Goal: Task Accomplishment & Management: Use online tool/utility

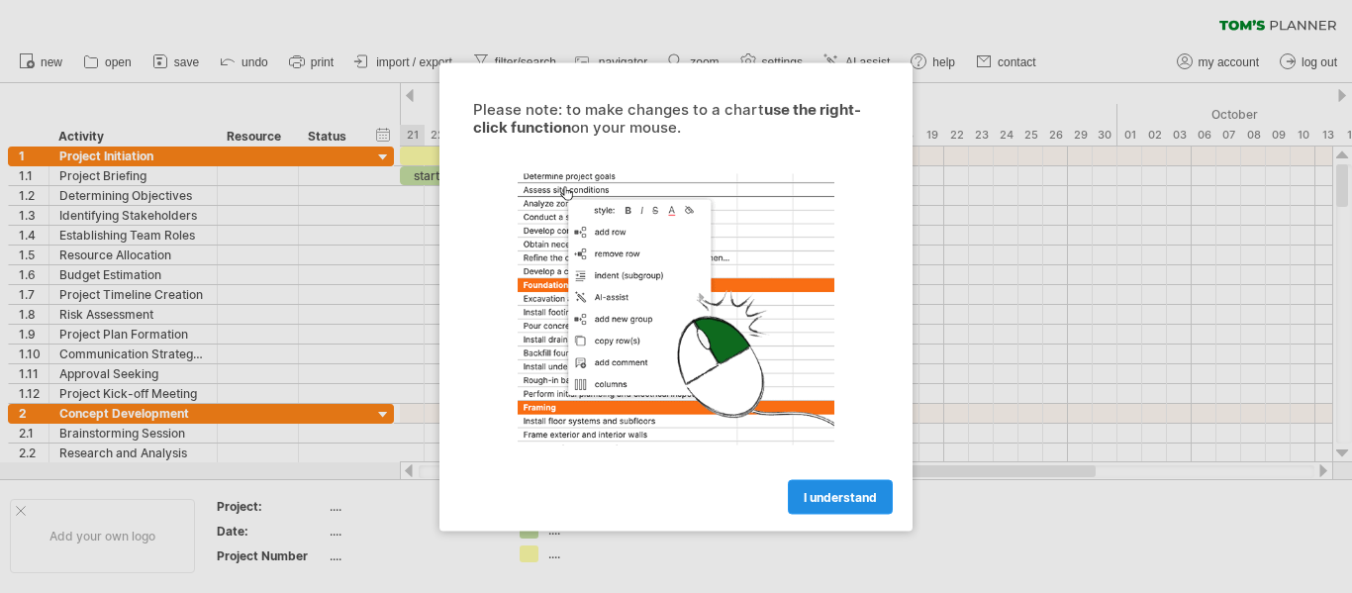
click at [842, 493] on span "I understand" at bounding box center [840, 496] width 73 height 15
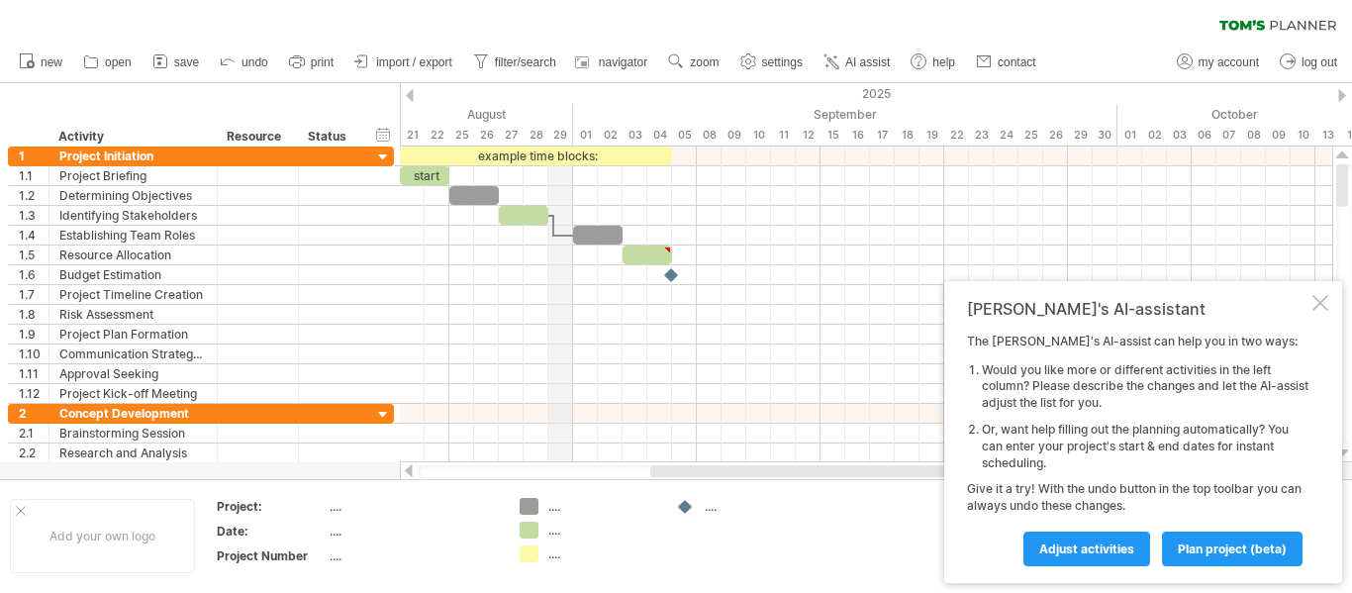
click at [507, 108] on div "August" at bounding box center [313, 114] width 520 height 21
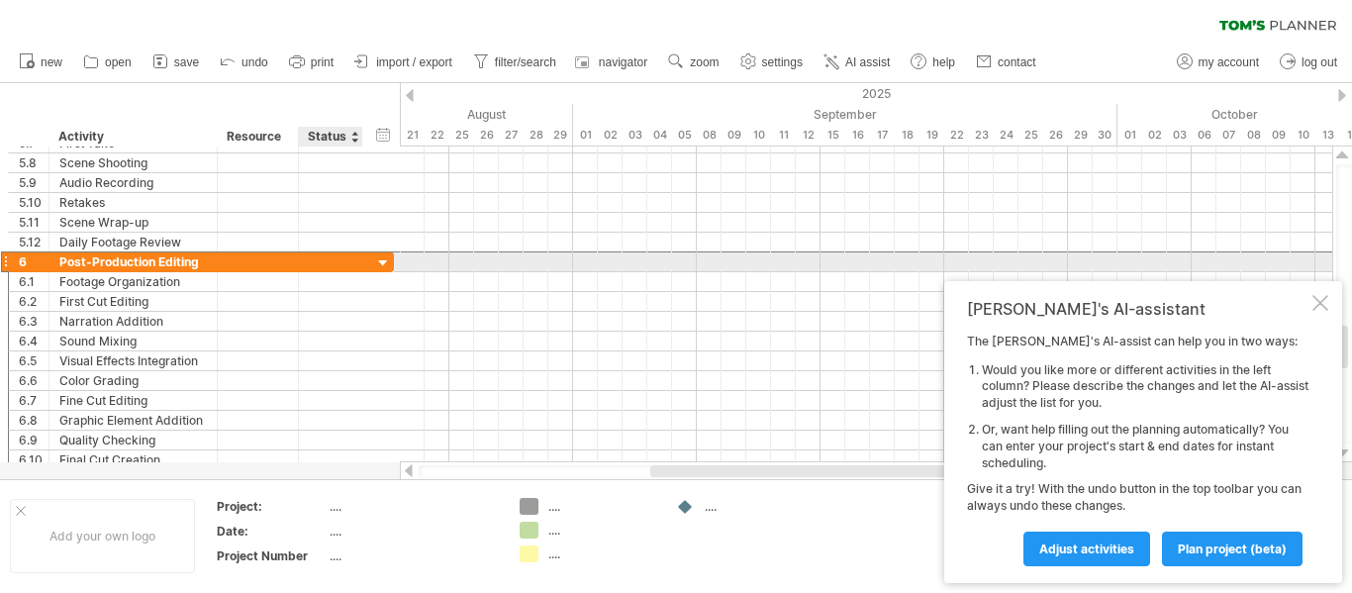
click at [351, 268] on div at bounding box center [331, 261] width 44 height 19
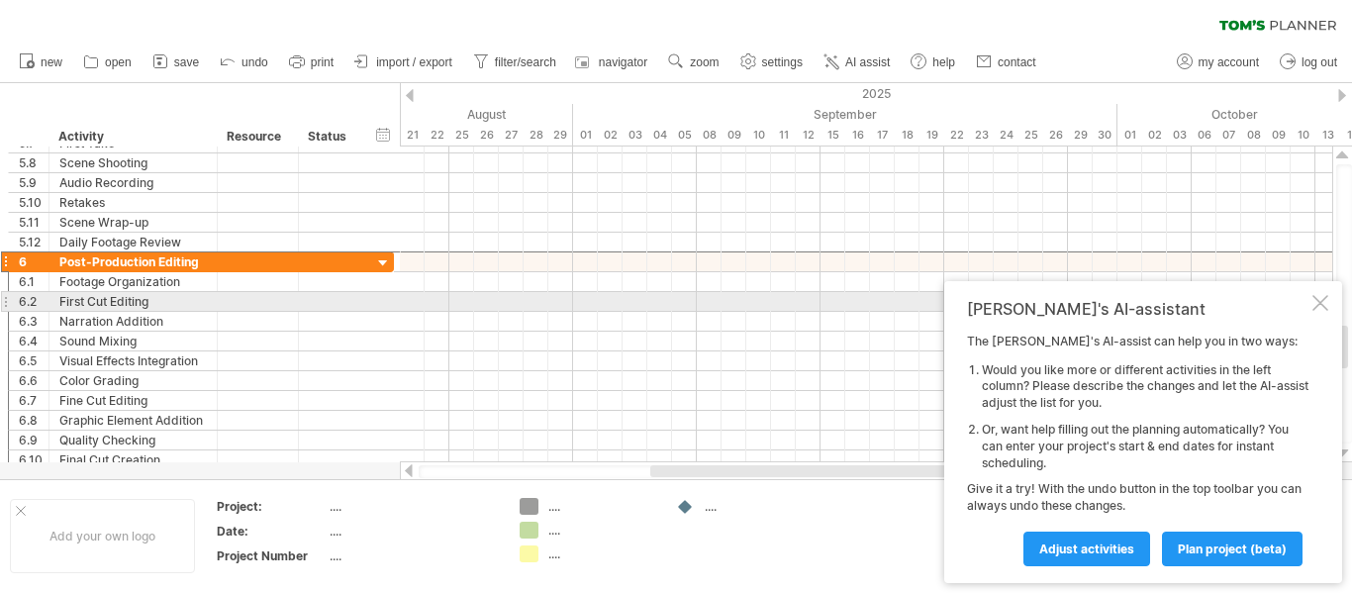
click at [1319, 300] on div at bounding box center [1321, 303] width 16 height 16
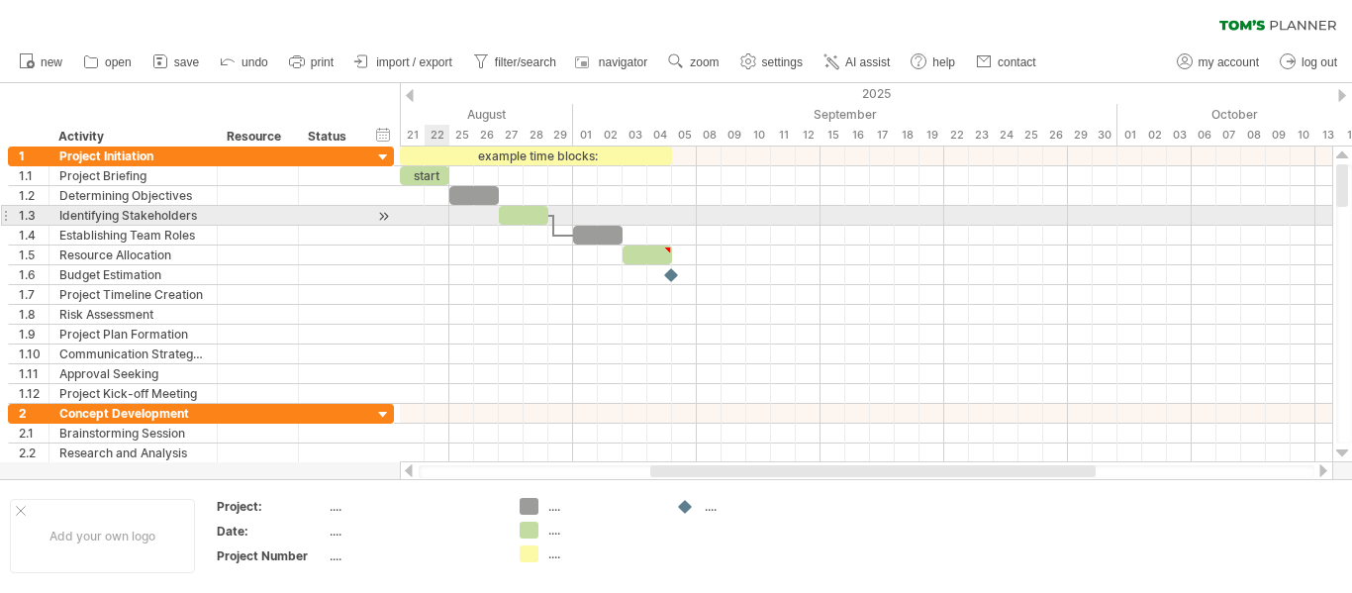
click at [433, 225] on div at bounding box center [866, 216] width 932 height 20
click at [272, 216] on div at bounding box center [258, 215] width 60 height 19
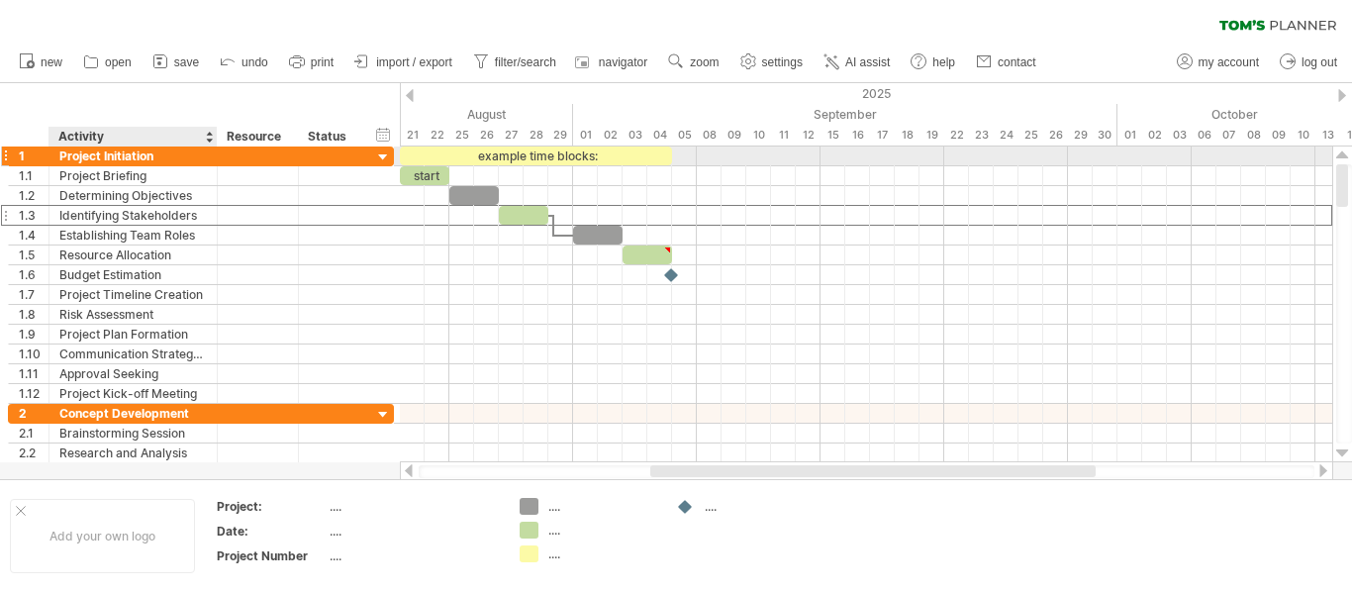
click at [146, 154] on div "Project Initiation" at bounding box center [132, 155] width 147 height 19
click at [143, 148] on input "**********" at bounding box center [132, 155] width 147 height 19
type input "**********"
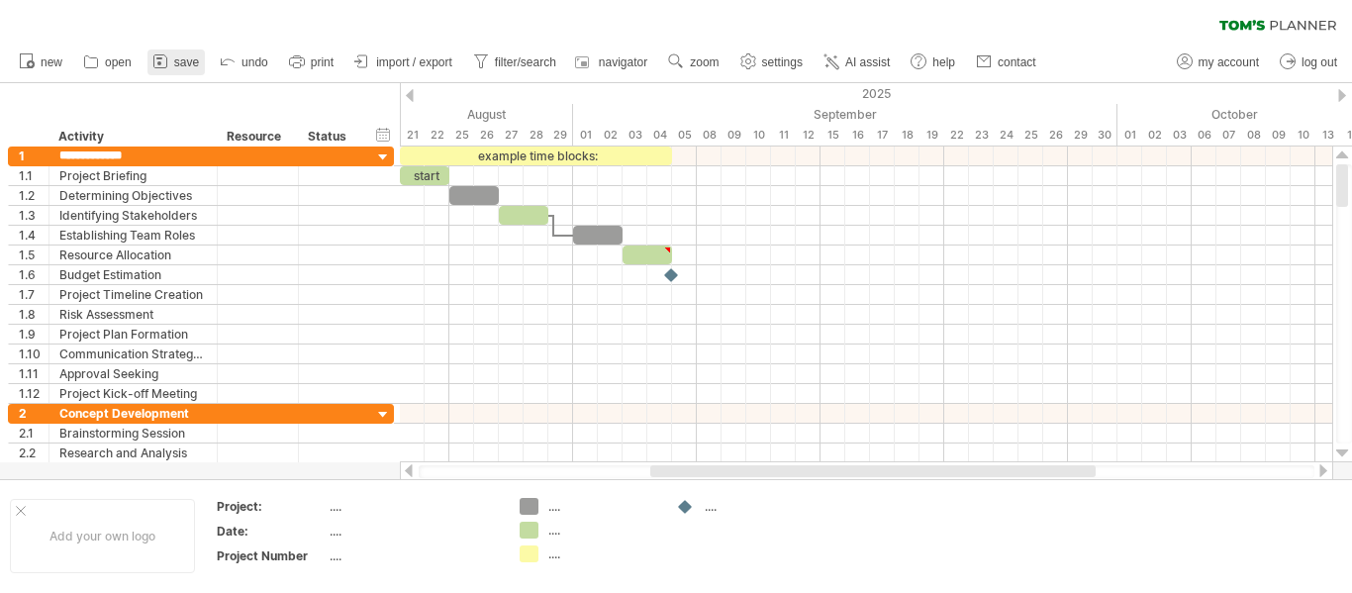
click at [187, 58] on span "save" at bounding box center [186, 62] width 25 height 14
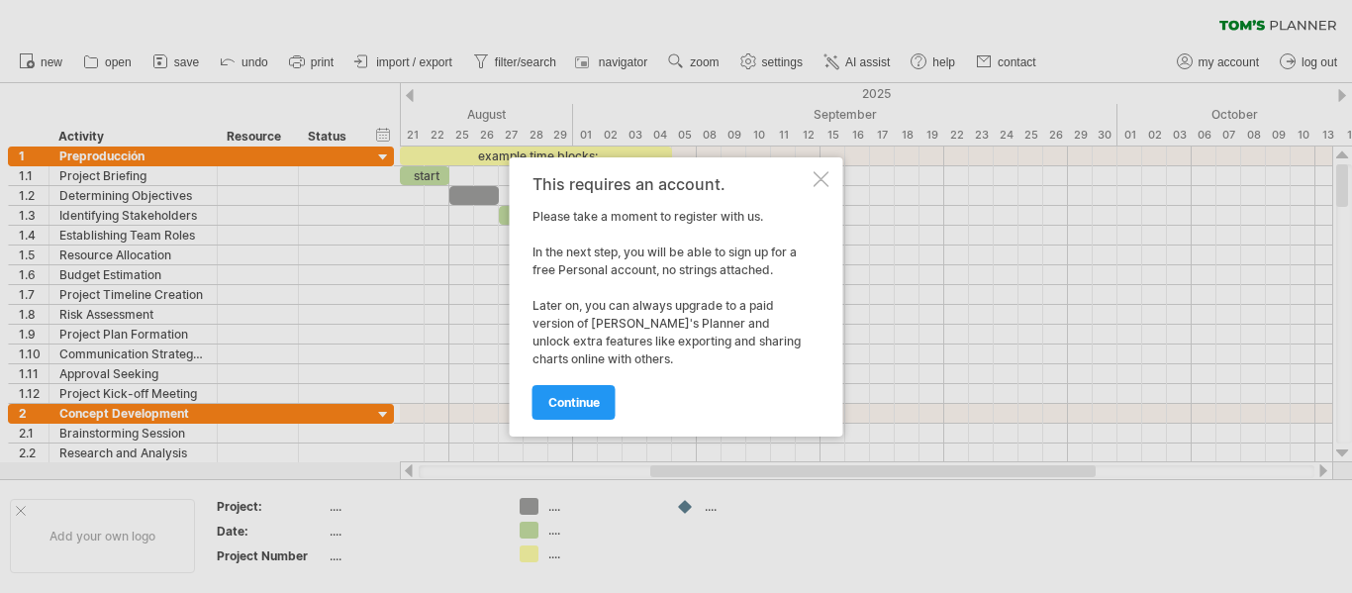
click at [823, 173] on div at bounding box center [822, 179] width 16 height 16
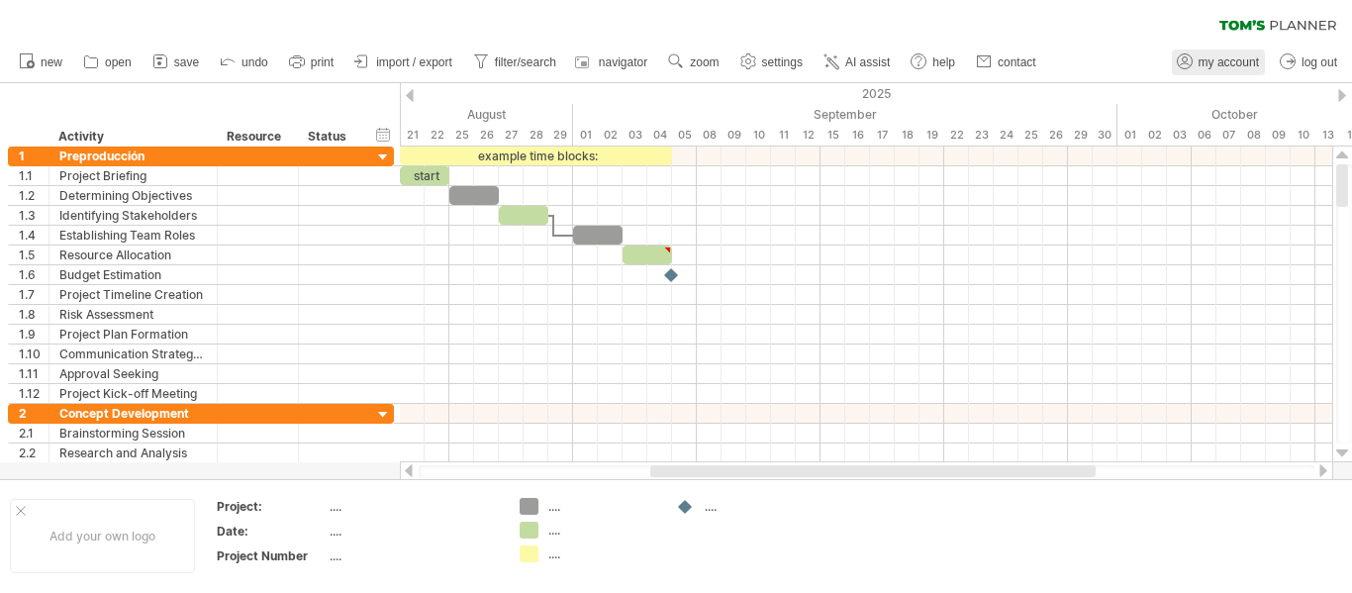
click at [1204, 63] on span "my account" at bounding box center [1229, 62] width 60 height 14
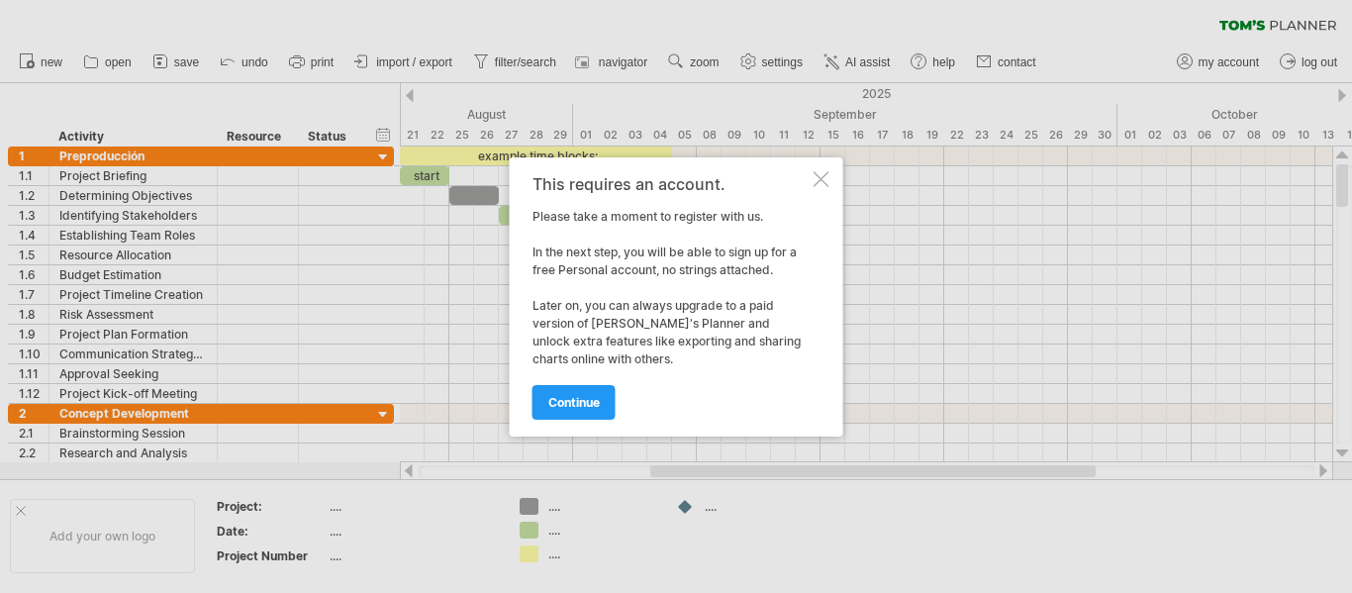
click at [821, 179] on div at bounding box center [822, 179] width 16 height 16
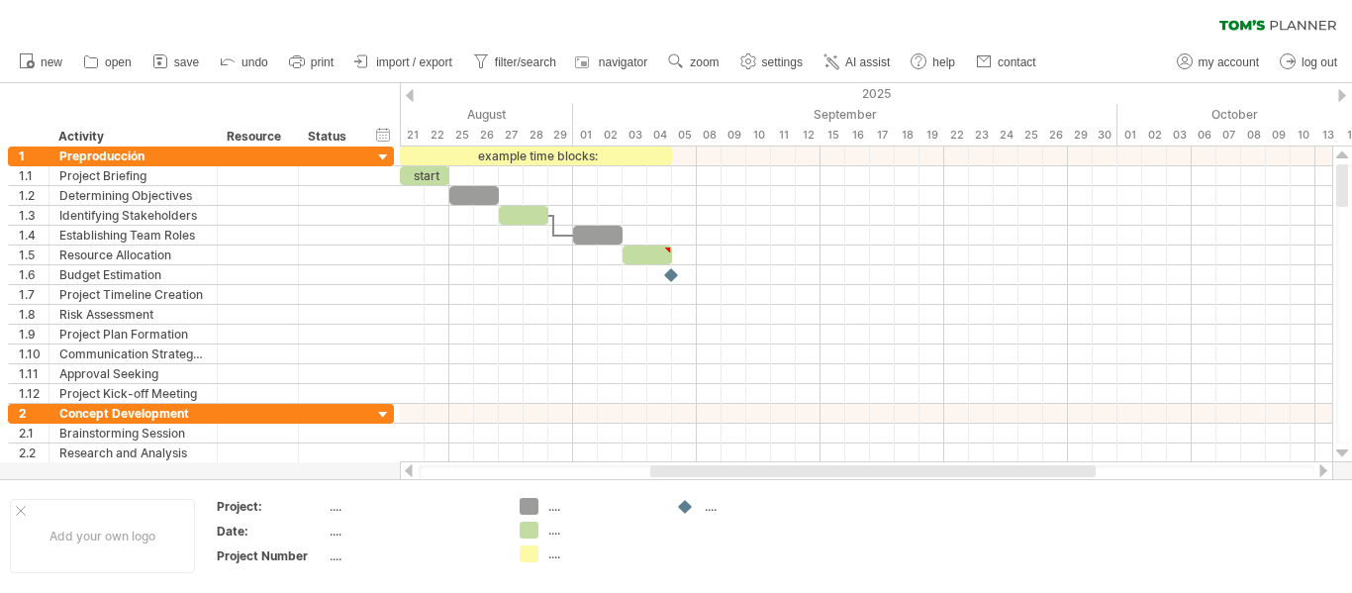
click at [1207, 49] on ul "my account log out" at bounding box center [1256, 63] width 178 height 42
click at [1202, 55] on span "my account" at bounding box center [1229, 62] width 60 height 14
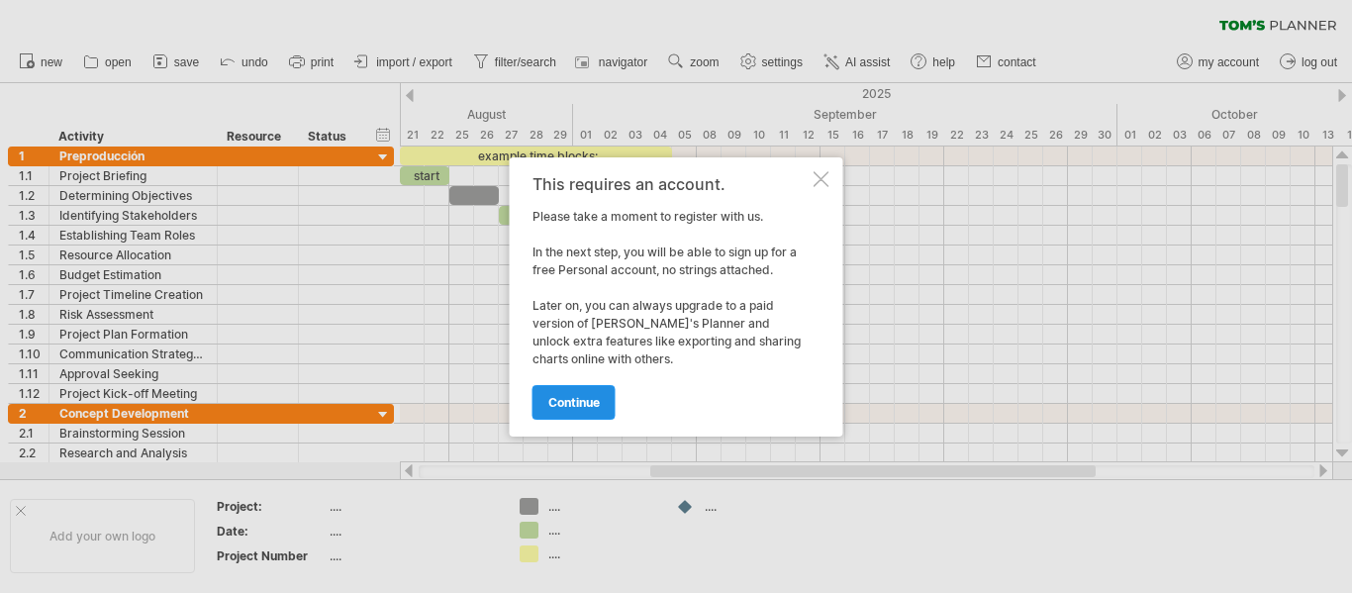
click at [582, 404] on span "continue" at bounding box center [573, 402] width 51 height 15
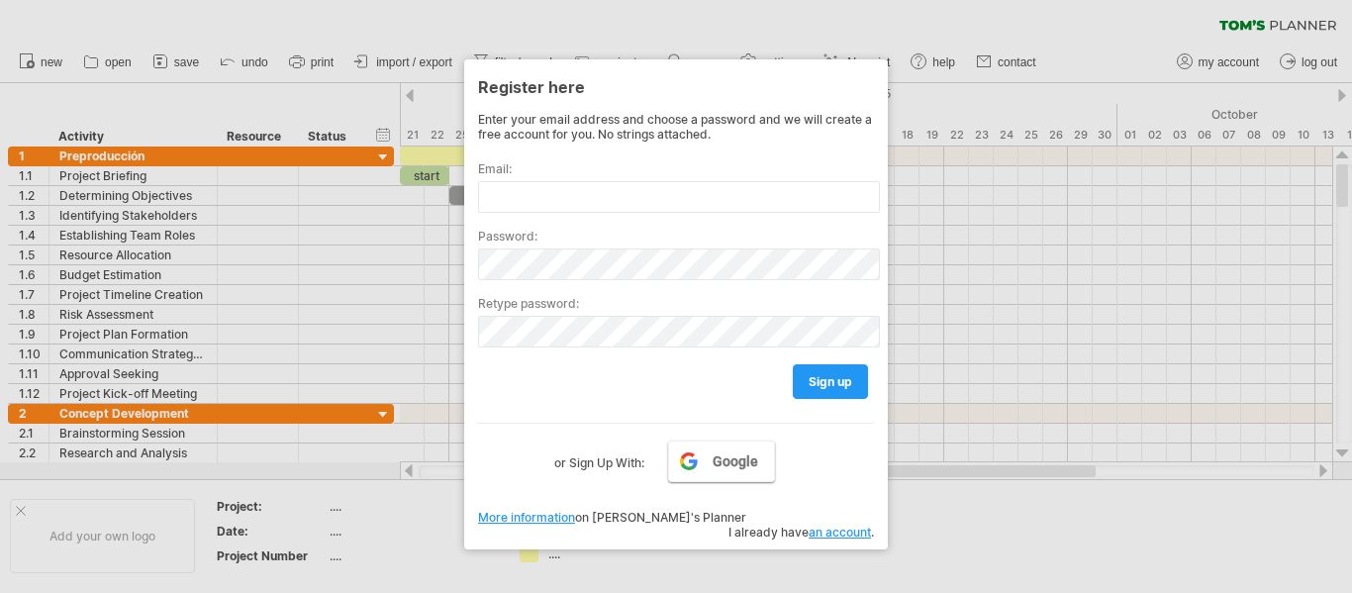
click at [704, 468] on link "Google" at bounding box center [721, 461] width 107 height 42
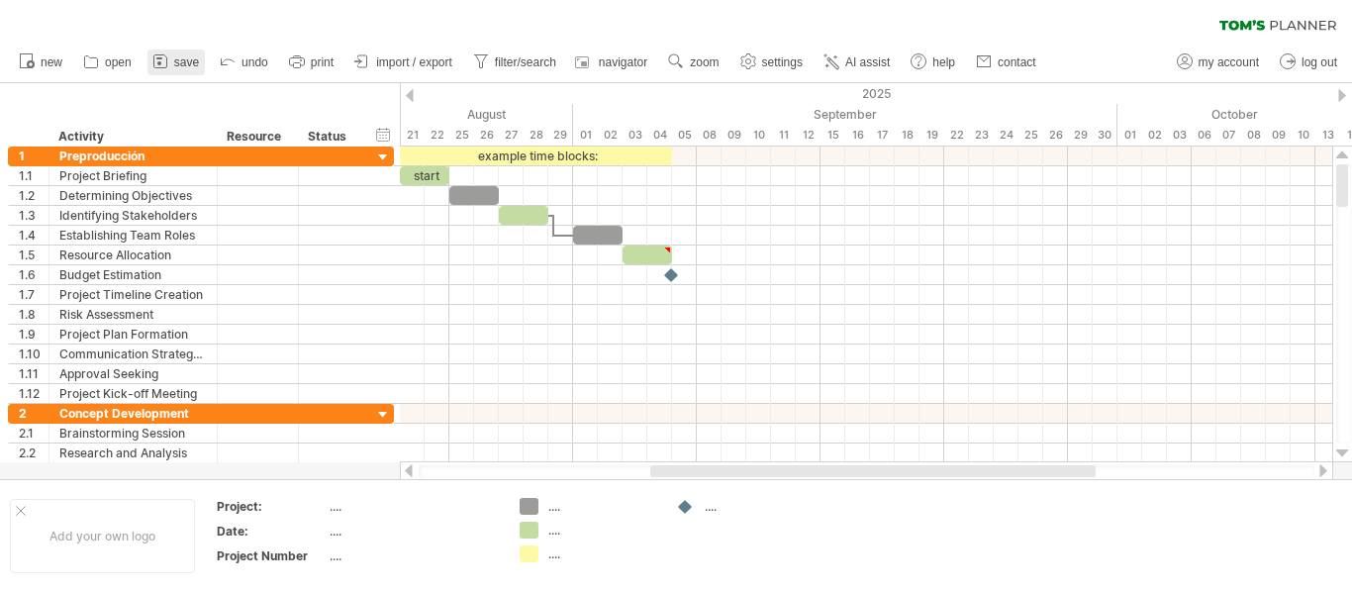
click at [186, 59] on span "save" at bounding box center [186, 62] width 25 height 14
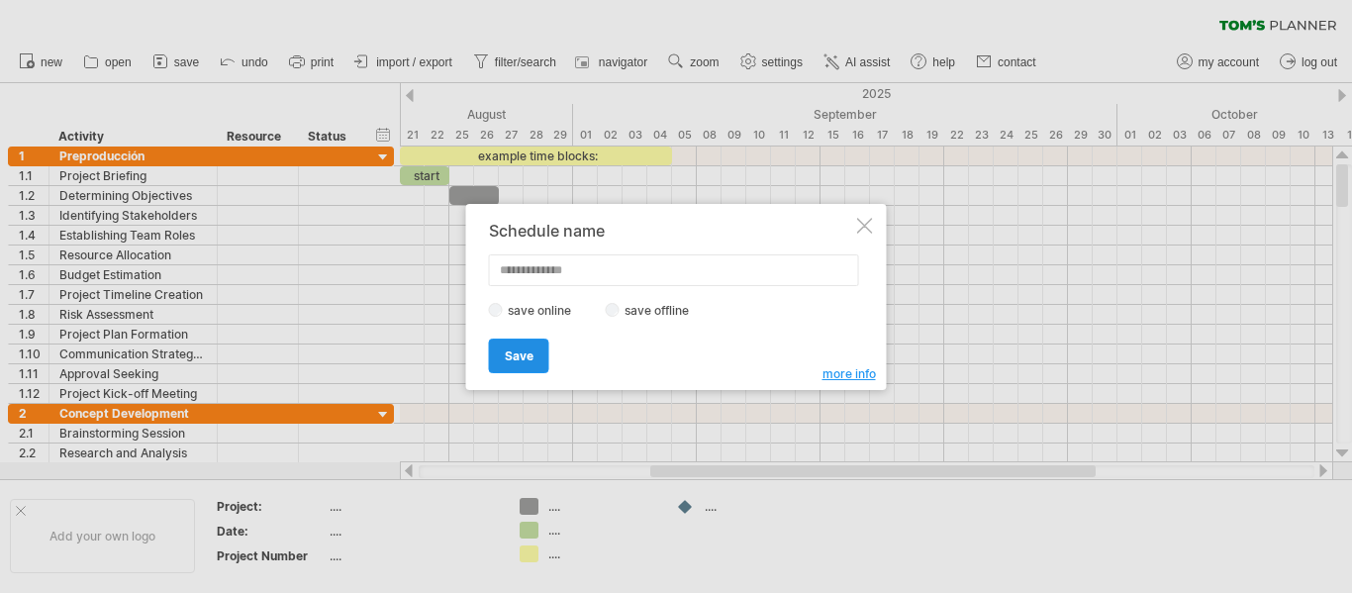
click at [516, 363] on link "Save" at bounding box center [519, 356] width 60 height 35
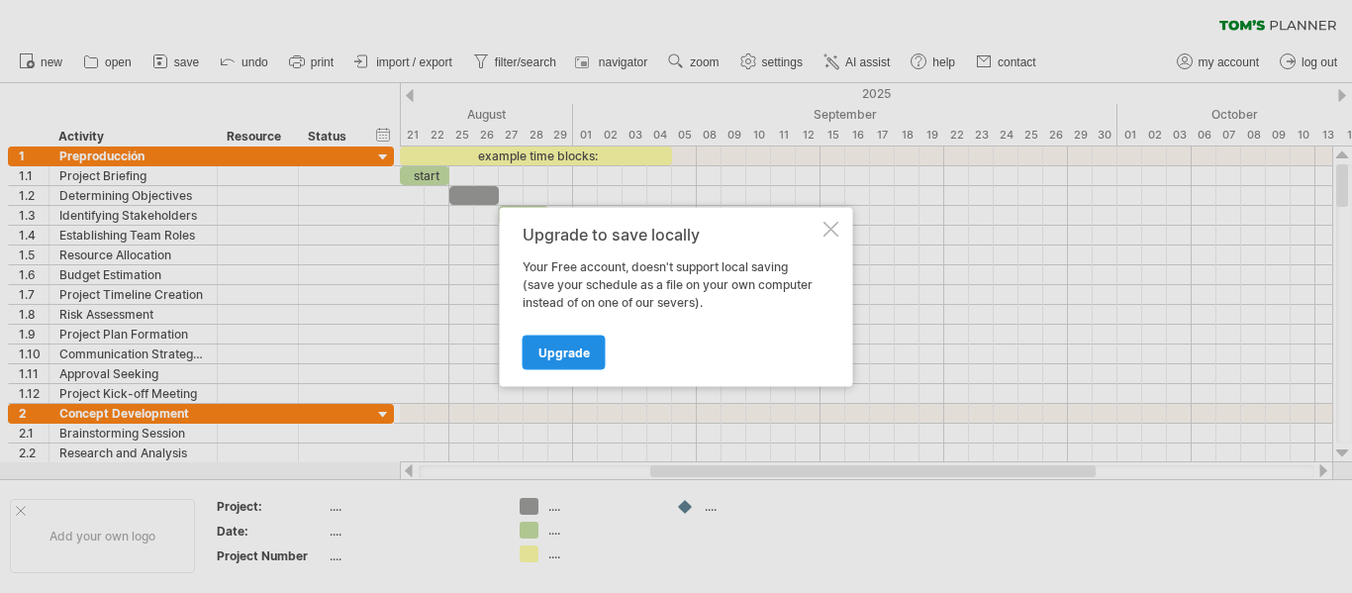
click at [571, 346] on span "Upgrade" at bounding box center [563, 351] width 51 height 15
